Goal: Information Seeking & Learning: Learn about a topic

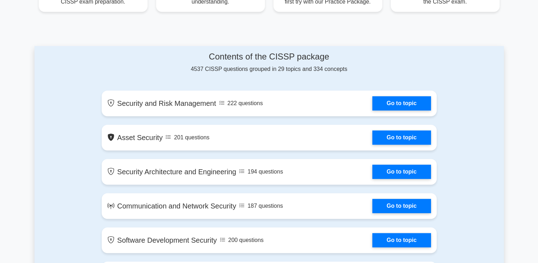
scroll to position [334, 0]
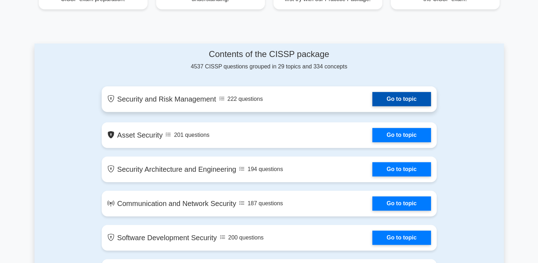
click at [387, 98] on link "Go to topic" at bounding box center [402, 99] width 58 height 14
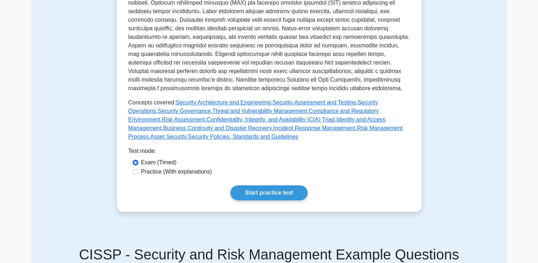
scroll to position [279, 0]
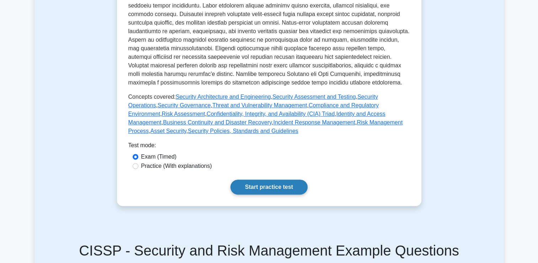
click at [269, 179] on link "Start practice test" at bounding box center [269, 186] width 77 height 15
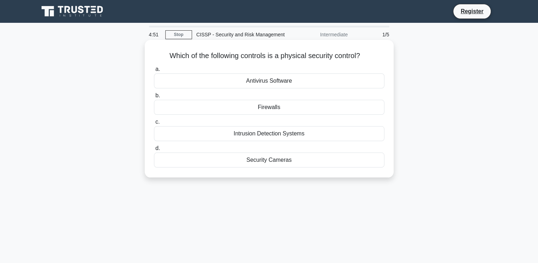
click at [266, 162] on div "Security Cameras" at bounding box center [269, 159] width 231 height 15
click at [154, 151] on input "d. Security Cameras" at bounding box center [154, 148] width 0 height 5
click at [338, 140] on div "Anti-virus software" at bounding box center [269, 133] width 231 height 15
click at [154, 124] on input "c. Anti-virus software" at bounding box center [154, 122] width 0 height 5
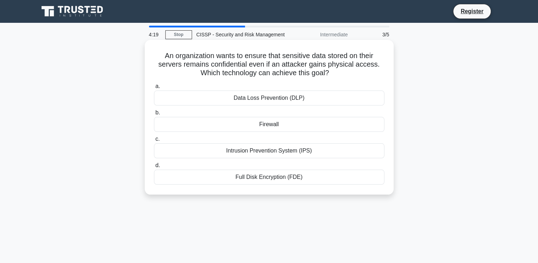
click at [261, 178] on div "Full Disk Encryption (FDE)" at bounding box center [269, 176] width 231 height 15
click at [154, 168] on input "d. Full Disk Encryption (FDE)" at bounding box center [154, 165] width 0 height 5
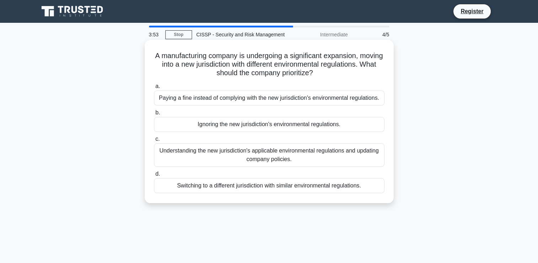
click at [283, 157] on div "Understanding the new jurisdiction's applicable environmental regulations and u…" at bounding box center [269, 154] width 231 height 23
click at [154, 141] on input "c. Understanding the new jurisdiction's applicable environmental regulations an…" at bounding box center [154, 139] width 0 height 5
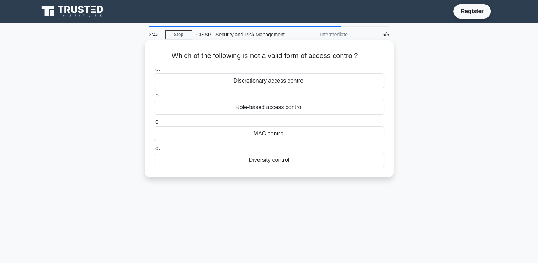
click at [290, 161] on div "Diversity control" at bounding box center [269, 159] width 231 height 15
click at [154, 151] on input "d. Diversity control" at bounding box center [154, 148] width 0 height 5
